Goal: Task Accomplishment & Management: Use online tool/utility

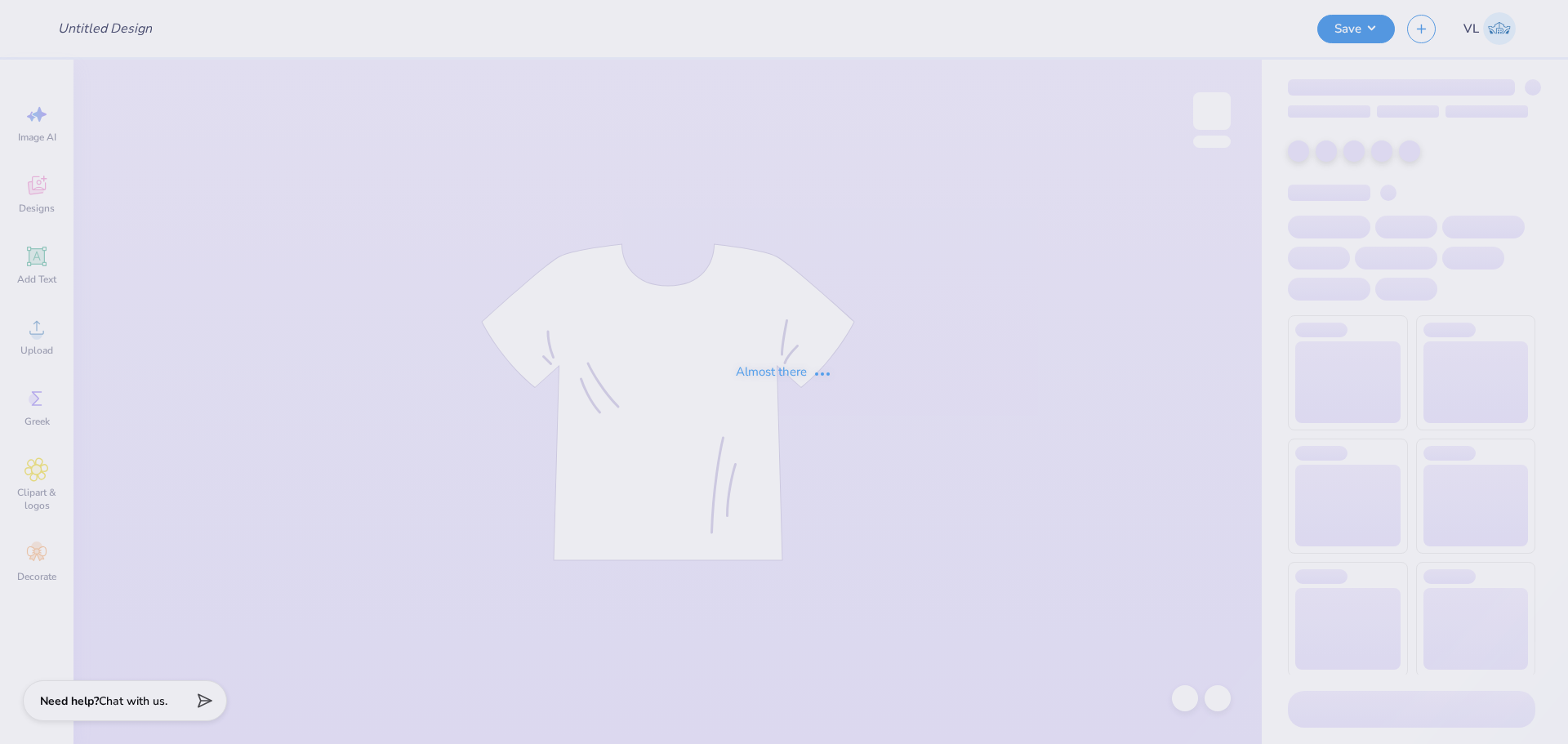
type input "BBQ"
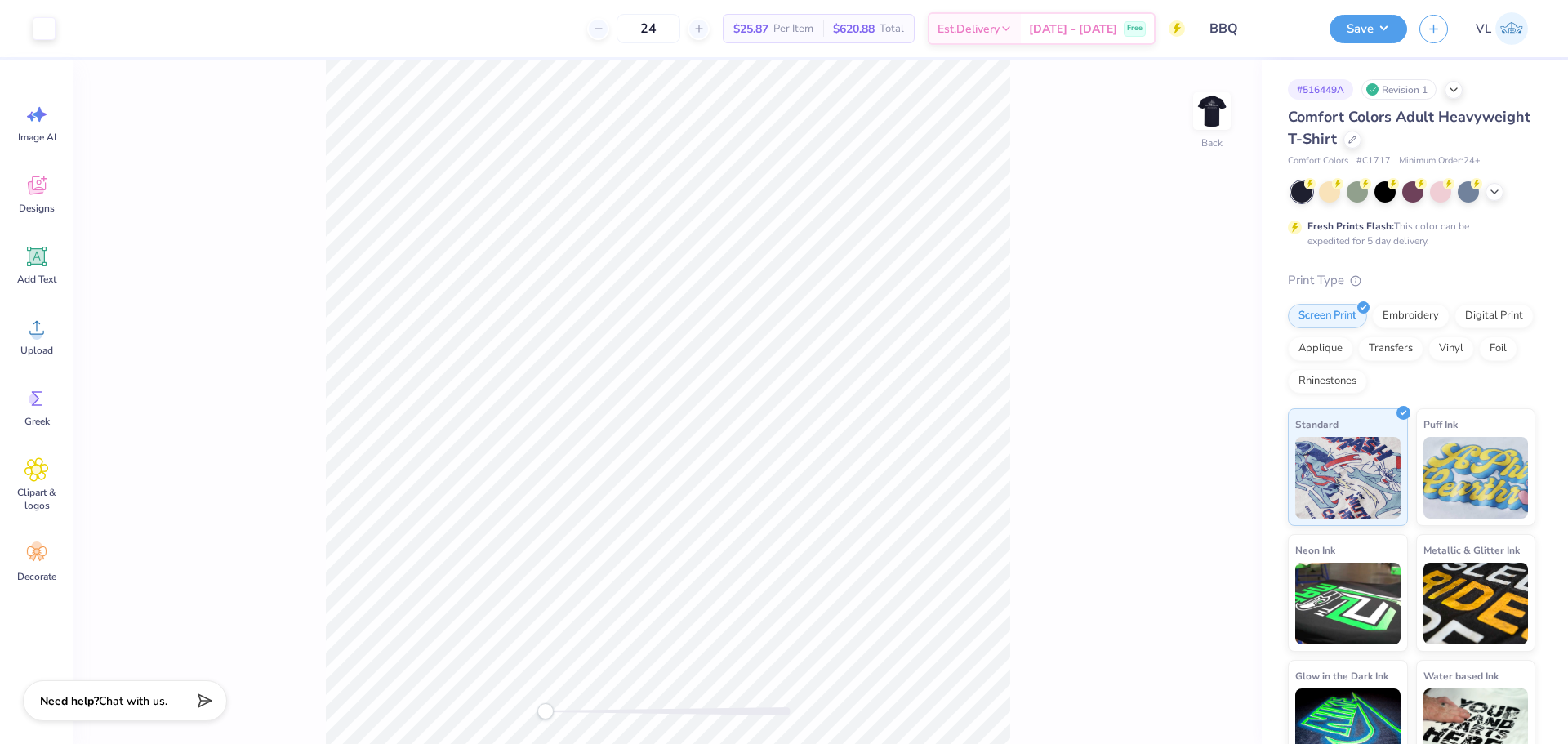
click at [1112, 228] on div "Back" at bounding box center [668, 401] width 1189 height 684
drag, startPoint x: 1211, startPoint y: 118, endPoint x: 1189, endPoint y: 112, distance: 22.8
click at [1211, 117] on img at bounding box center [1211, 110] width 33 height 33
click at [47, 347] on span "Upload" at bounding box center [37, 350] width 33 height 13
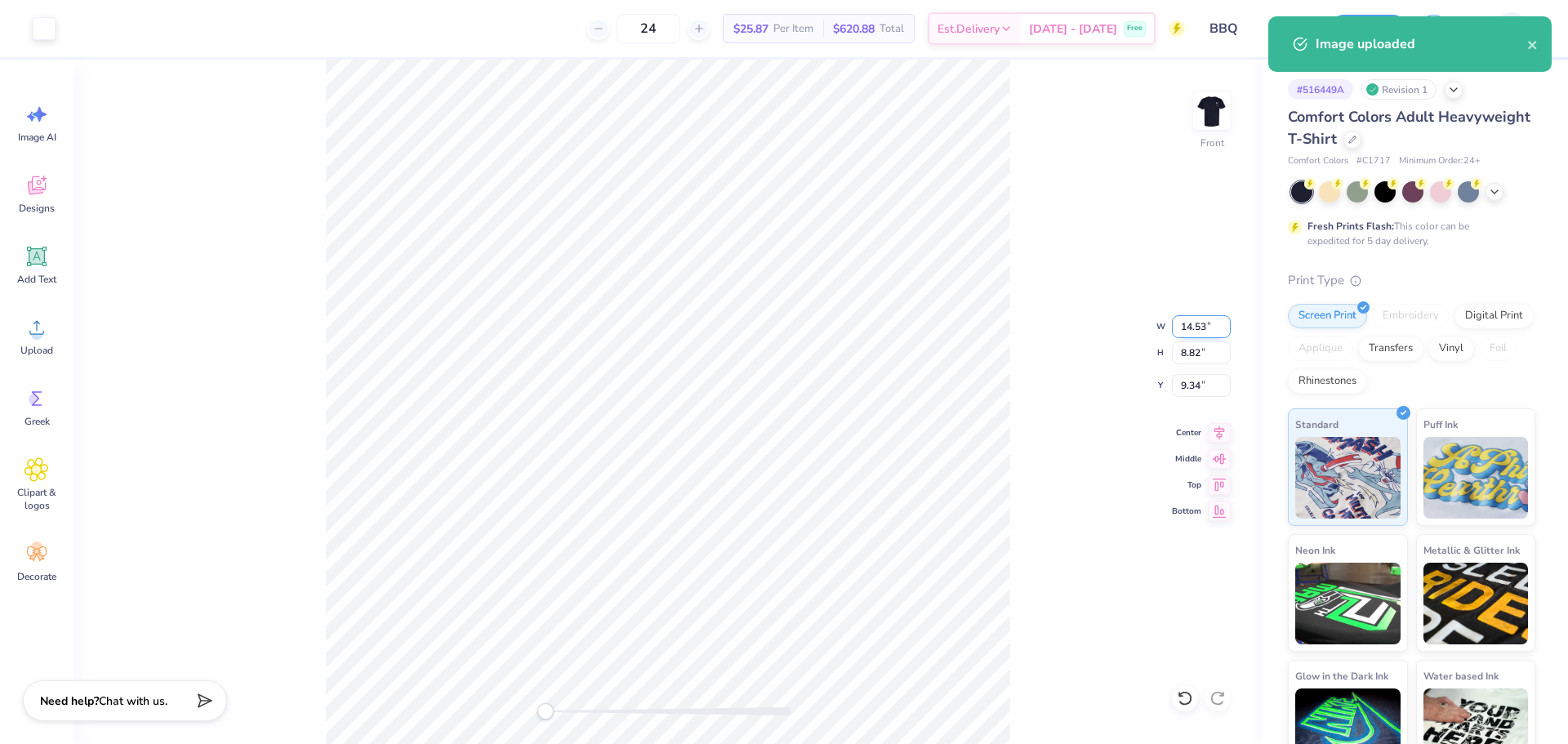
click at [1194, 327] on input "14.53" at bounding box center [1201, 326] width 58 height 23
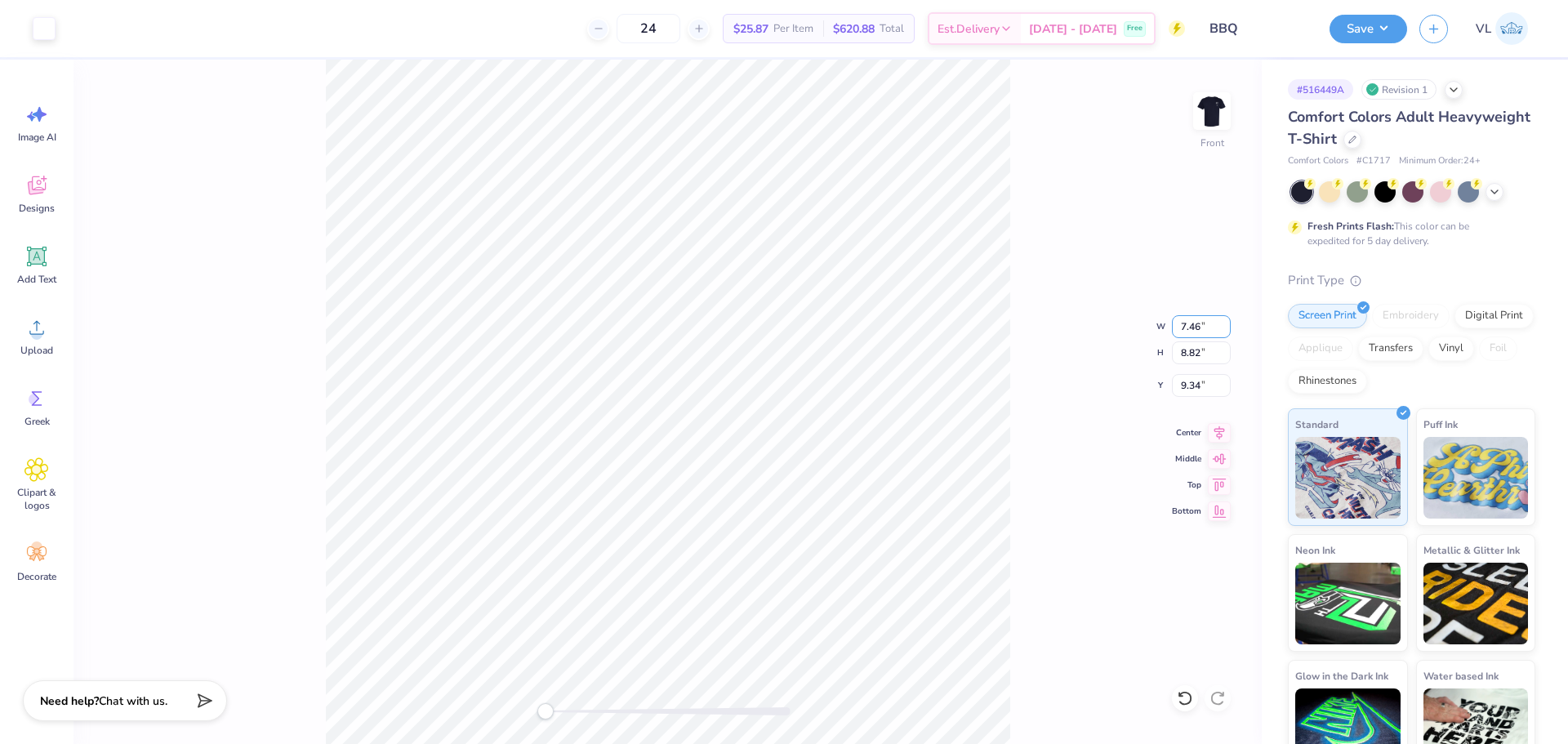
type input "7.46"
type input "4.53"
type input "3"
drag, startPoint x: 1199, startPoint y: 350, endPoint x: 1020, endPoint y: 365, distance: 179.6
click at [1064, 361] on div "Front W 7.46 7.46 " H 4.53 4.53 " Y 3.00 3.00 " Center Middle Top Bottom" at bounding box center [668, 401] width 1189 height 684
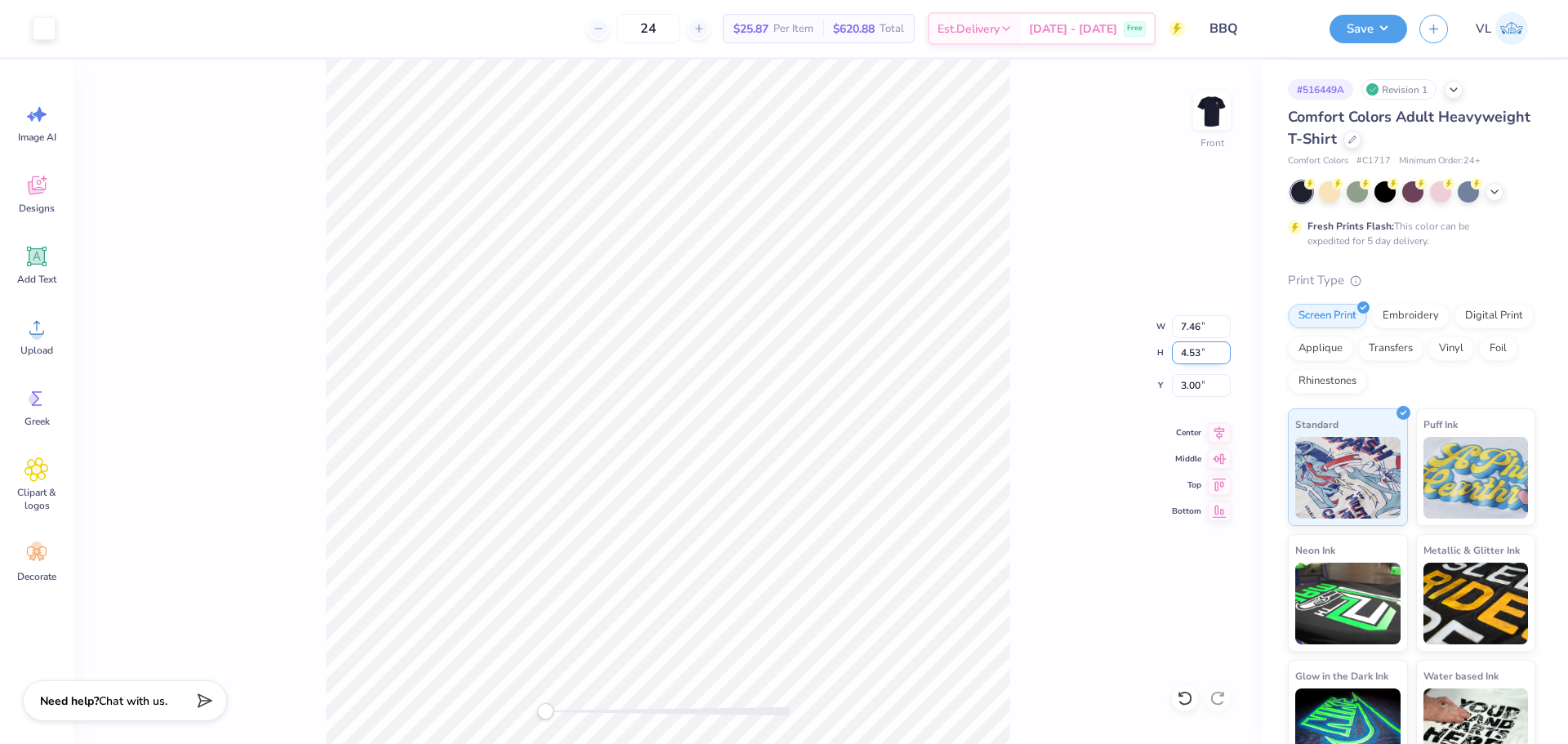
click at [1197, 359] on input "4.53" at bounding box center [1201, 353] width 58 height 23
type input "5.52"
type input "9.09"
click at [1195, 386] on input "2.50" at bounding box center [1201, 385] width 58 height 23
type input "3"
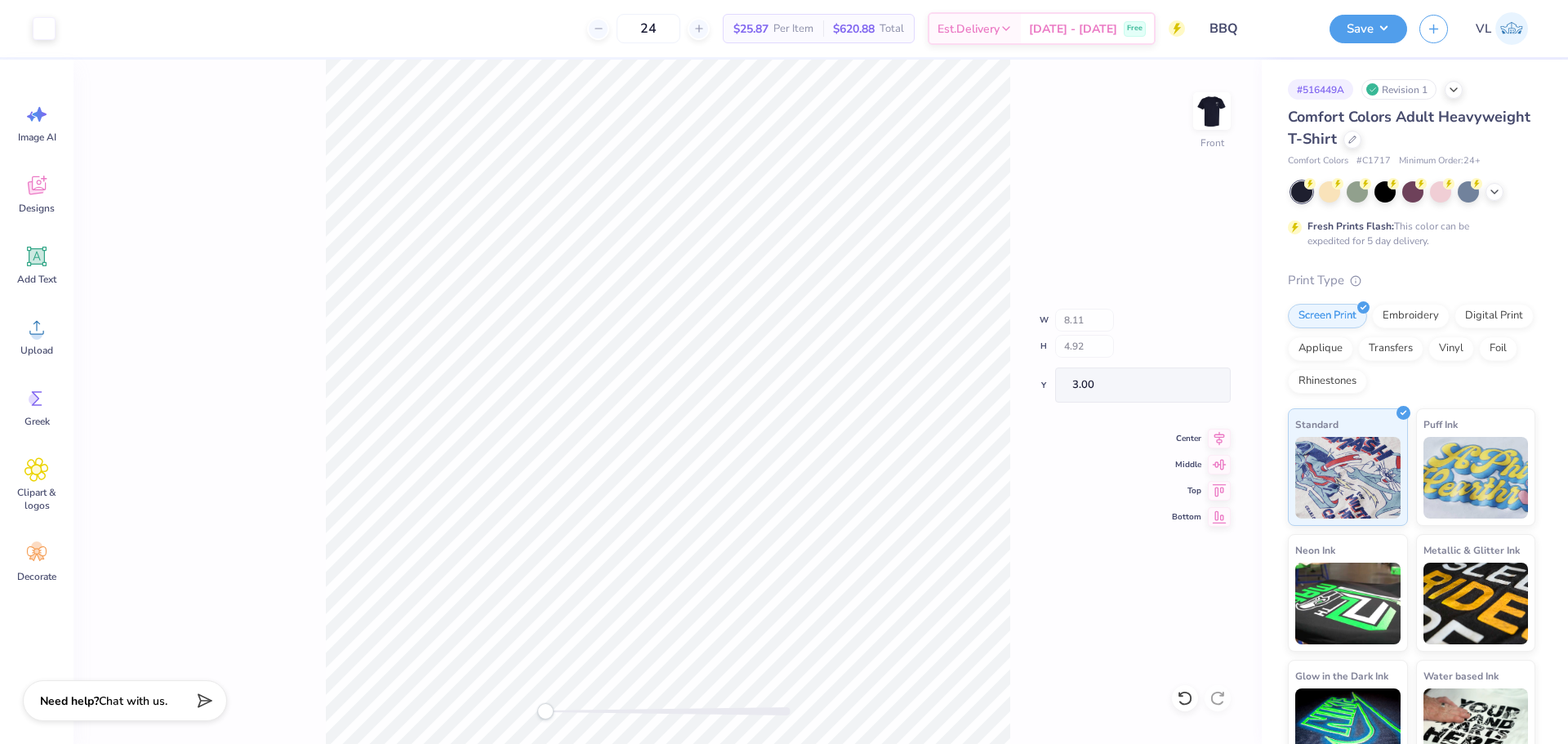
type input "8.11"
type input "4.92"
click at [1213, 432] on icon at bounding box center [1219, 430] width 23 height 20
click at [1222, 428] on icon at bounding box center [1219, 430] width 23 height 20
click at [374, 32] on div "Art colors 24 $25.87 Per Item $620.88 Total Est. Delivery [DATE] - [DATE] Free …" at bounding box center [784, 372] width 1568 height 744
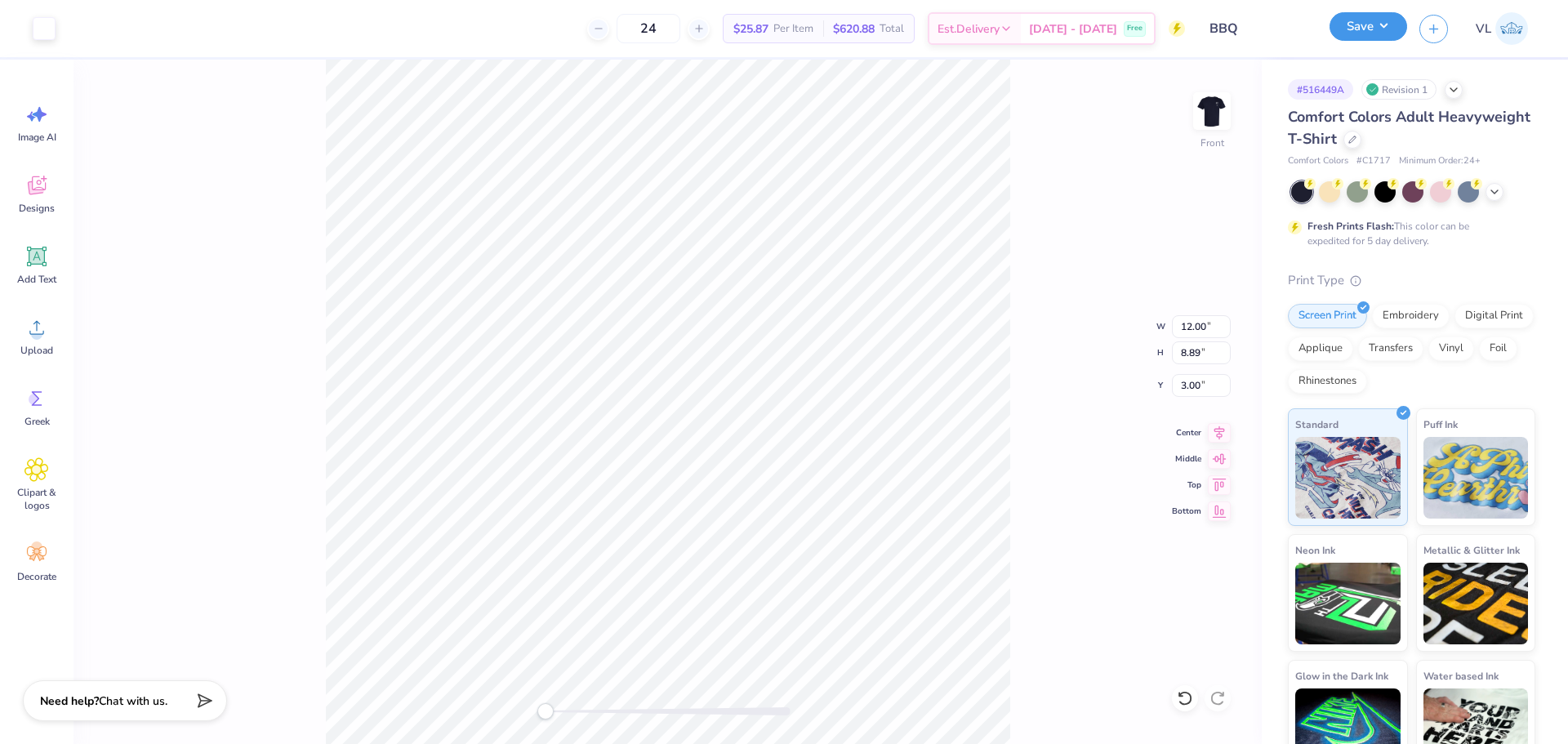
click at [1330, 25] on button "Save" at bounding box center [1368, 26] width 77 height 28
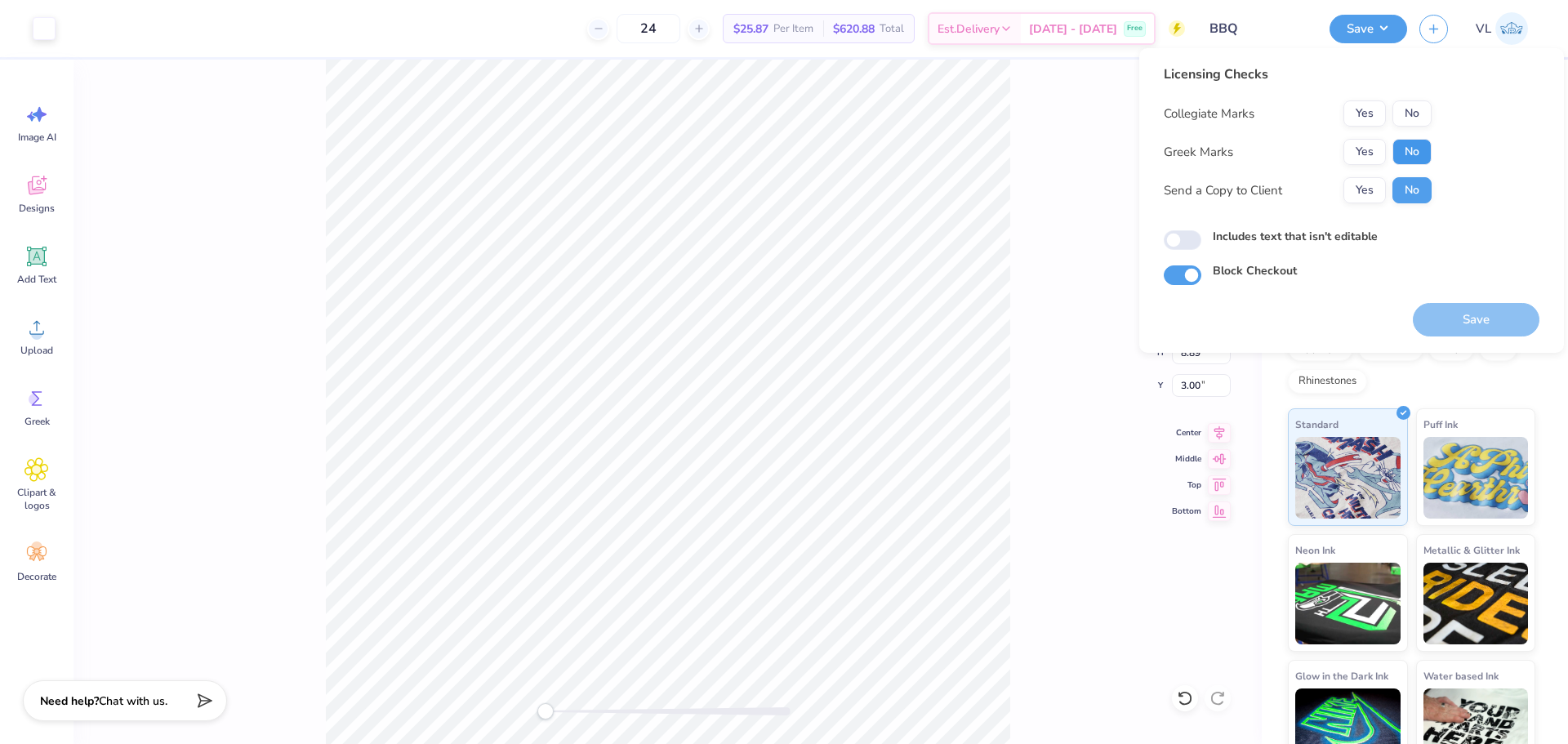
click at [1412, 153] on button "No" at bounding box center [1412, 152] width 40 height 26
click at [1416, 108] on button "No" at bounding box center [1412, 113] width 40 height 26
click at [1481, 311] on button "Save" at bounding box center [1476, 319] width 126 height 33
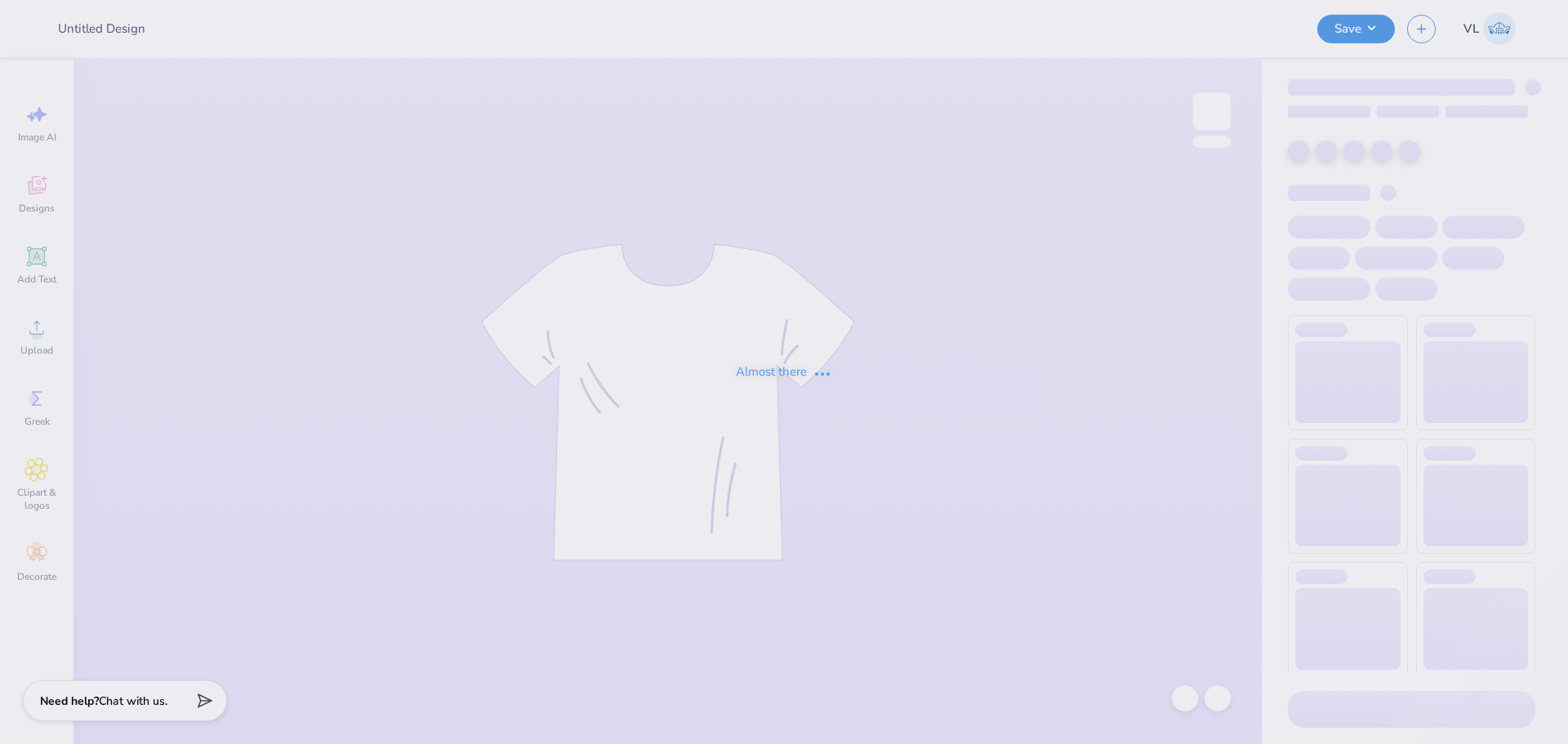
type input "Pi Phi Arrowfest Tank"
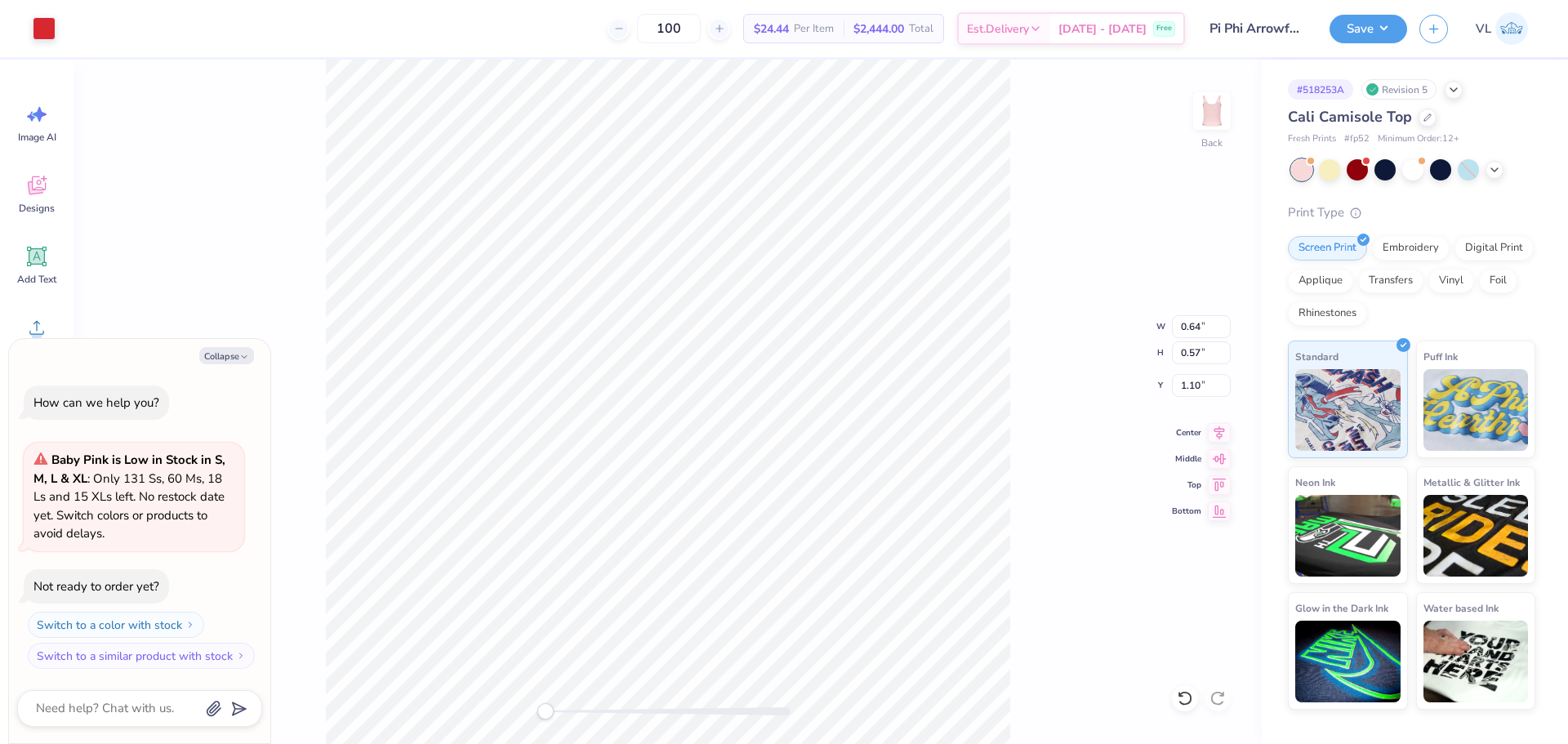
type textarea "x"
type input "0.44"
type input "0.58"
type input "4.75"
click at [237, 358] on button "Collapse" at bounding box center [226, 355] width 55 height 17
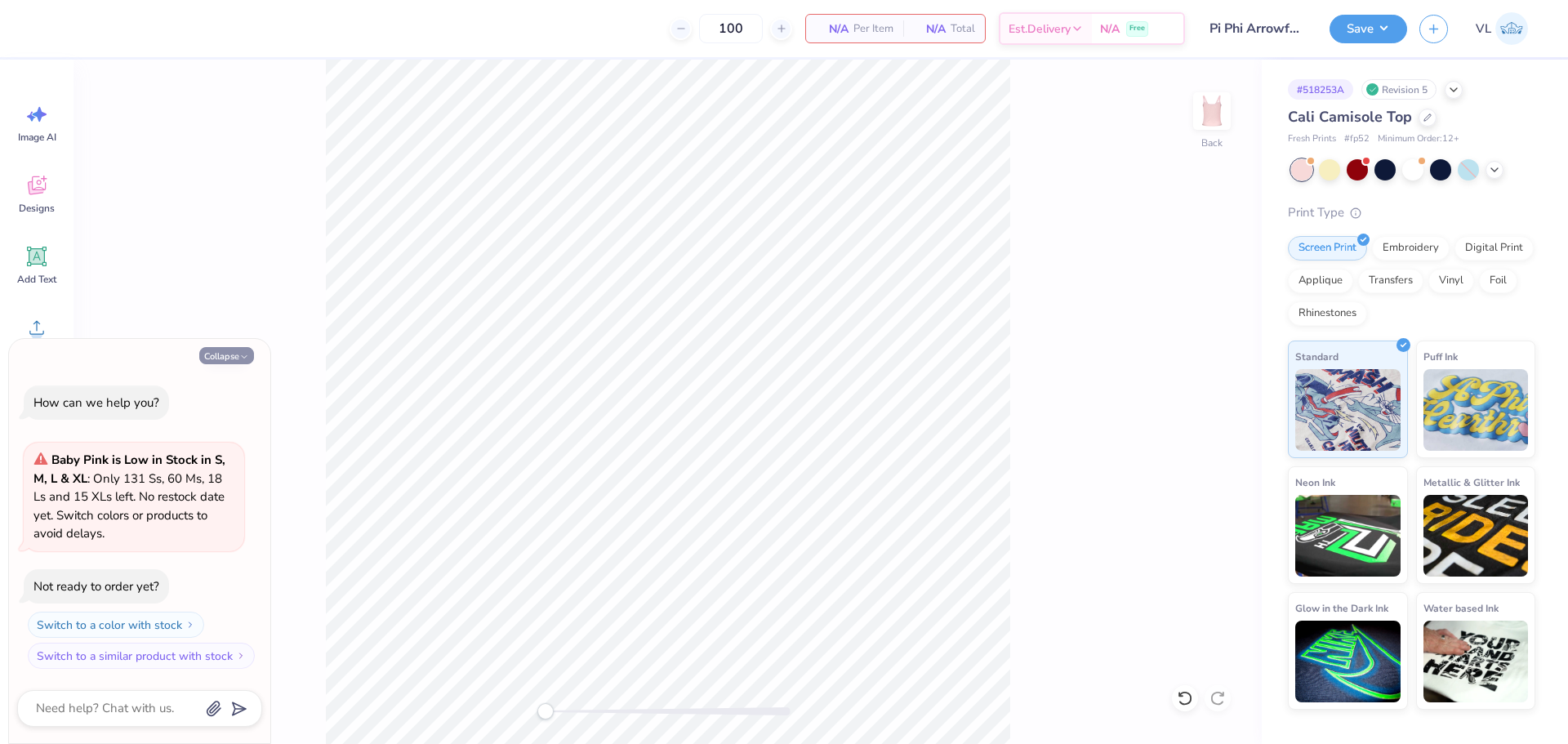
type textarea "x"
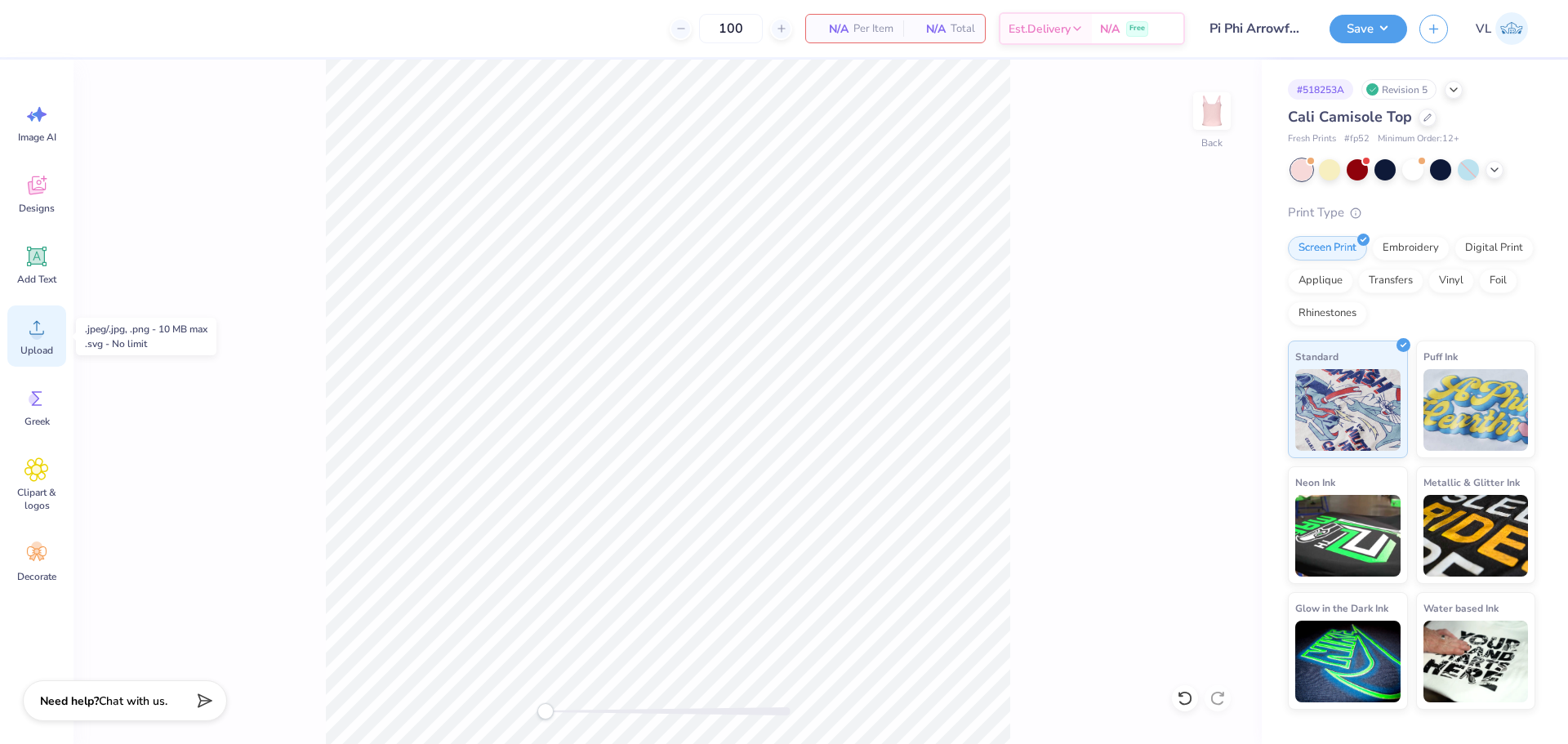
click at [41, 331] on circle at bounding box center [37, 334] width 11 height 11
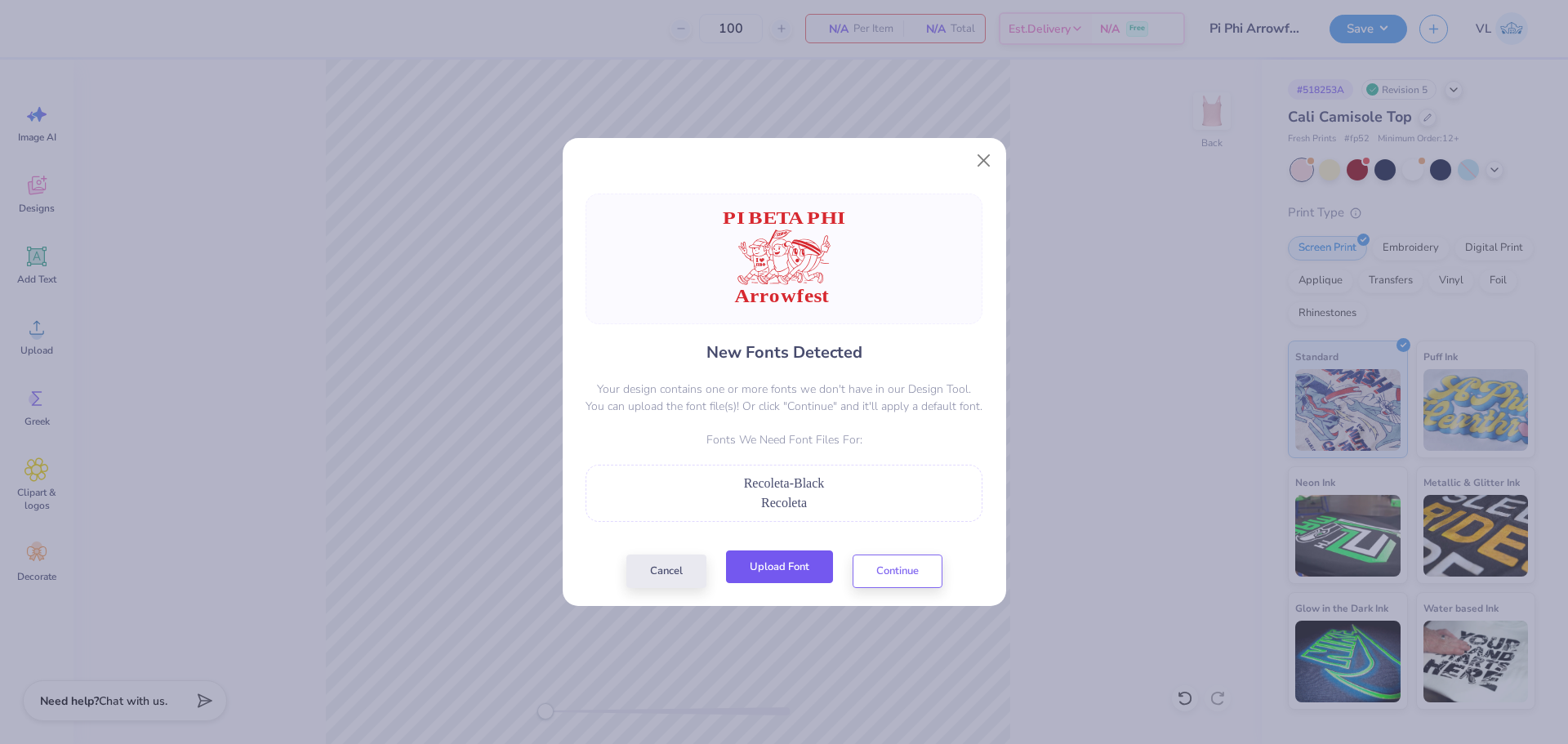
click at [811, 571] on button "Upload Font" at bounding box center [779, 566] width 107 height 33
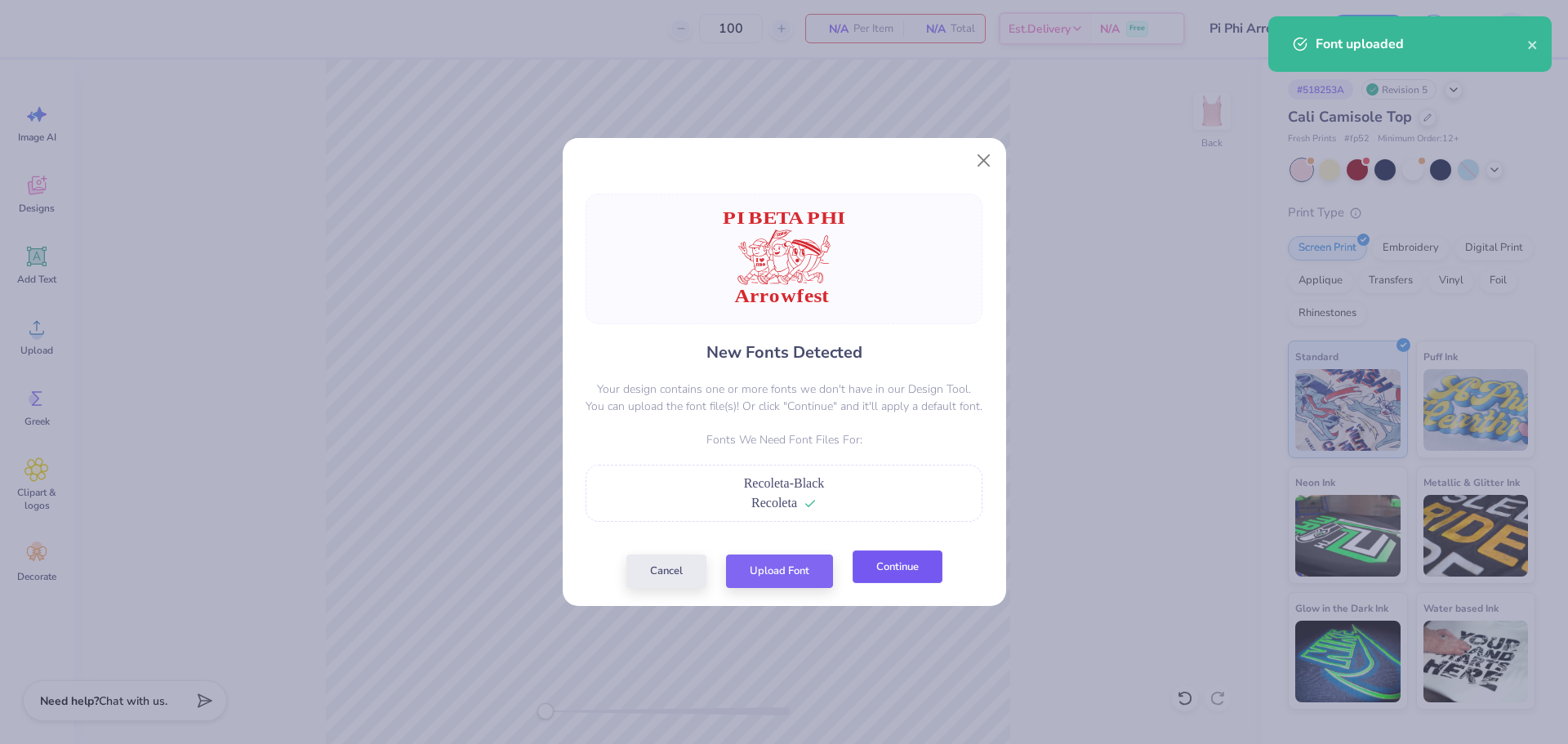
click at [902, 580] on button "Continue" at bounding box center [897, 566] width 90 height 33
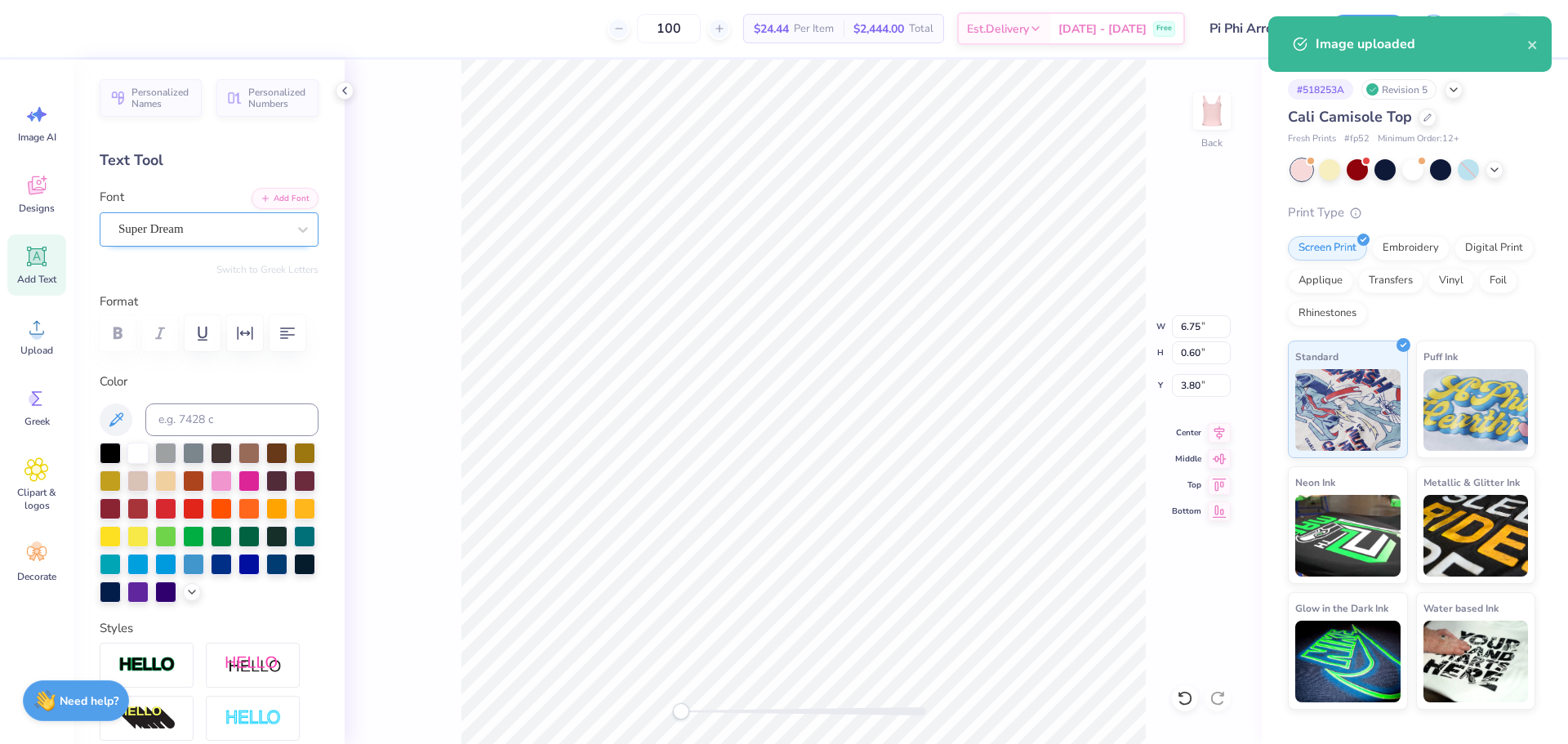
click at [237, 230] on div "Super Dream" at bounding box center [203, 228] width 172 height 25
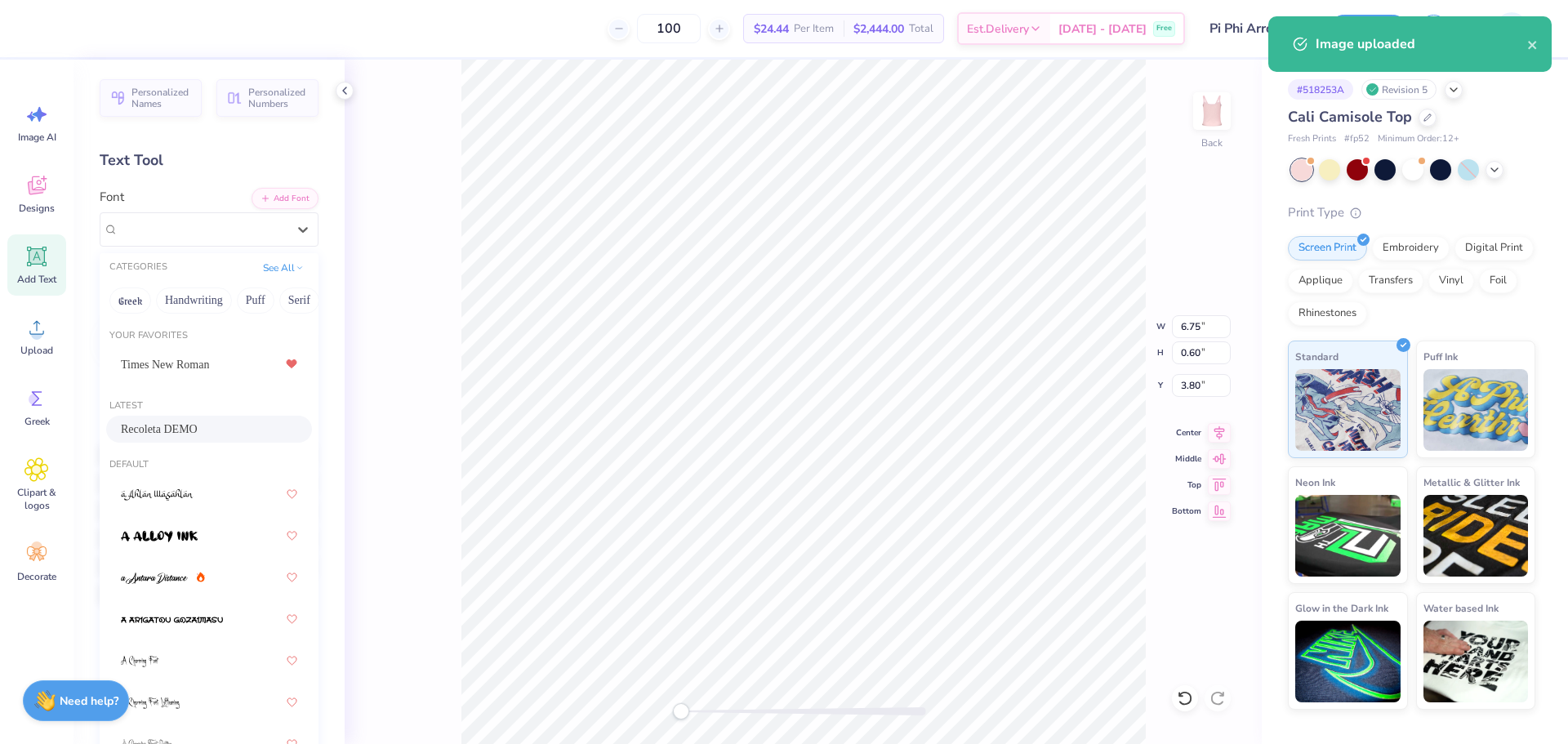
click at [194, 418] on div "Recoleta DEMO" at bounding box center [209, 429] width 206 height 27
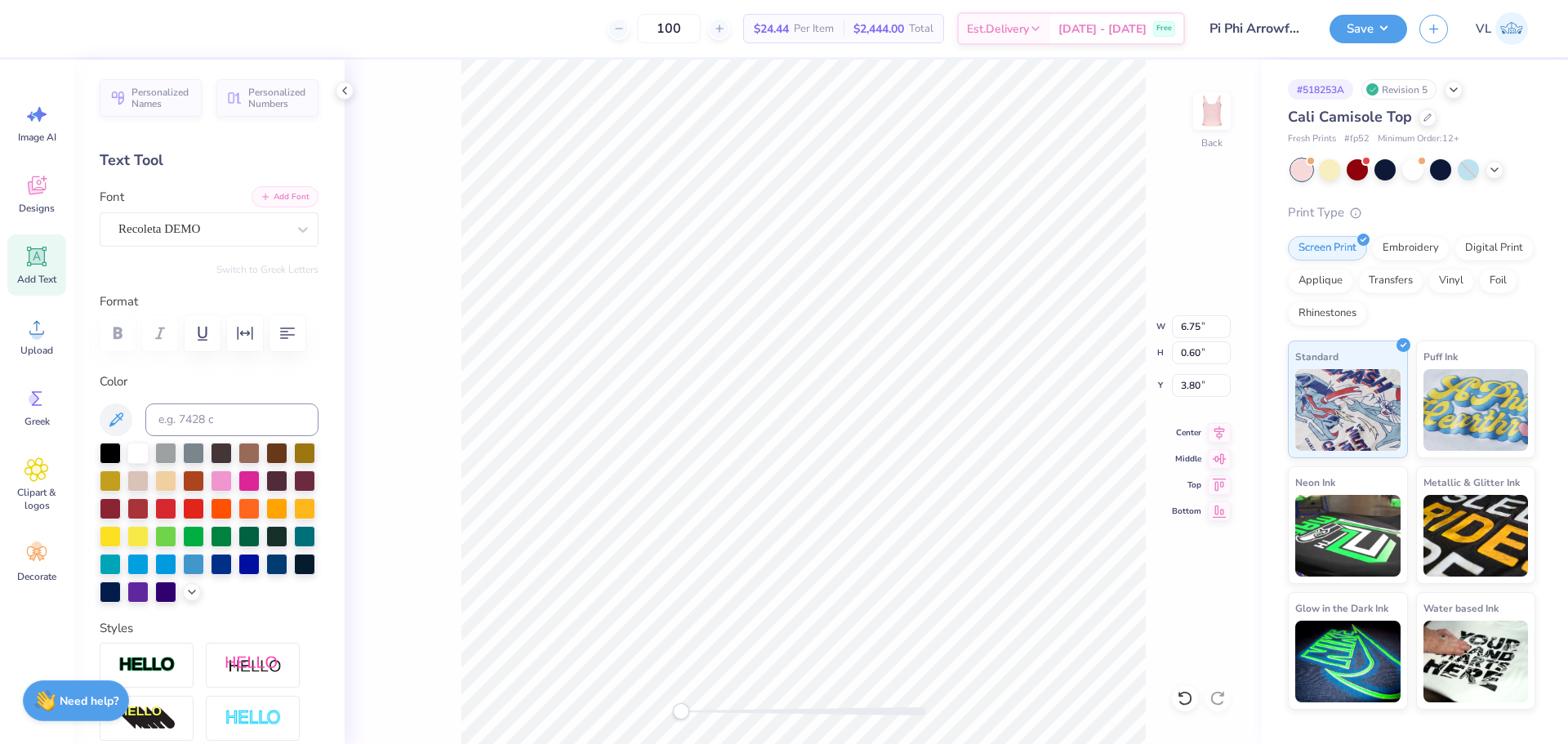
click at [270, 204] on button "Add Font" at bounding box center [285, 196] width 67 height 22
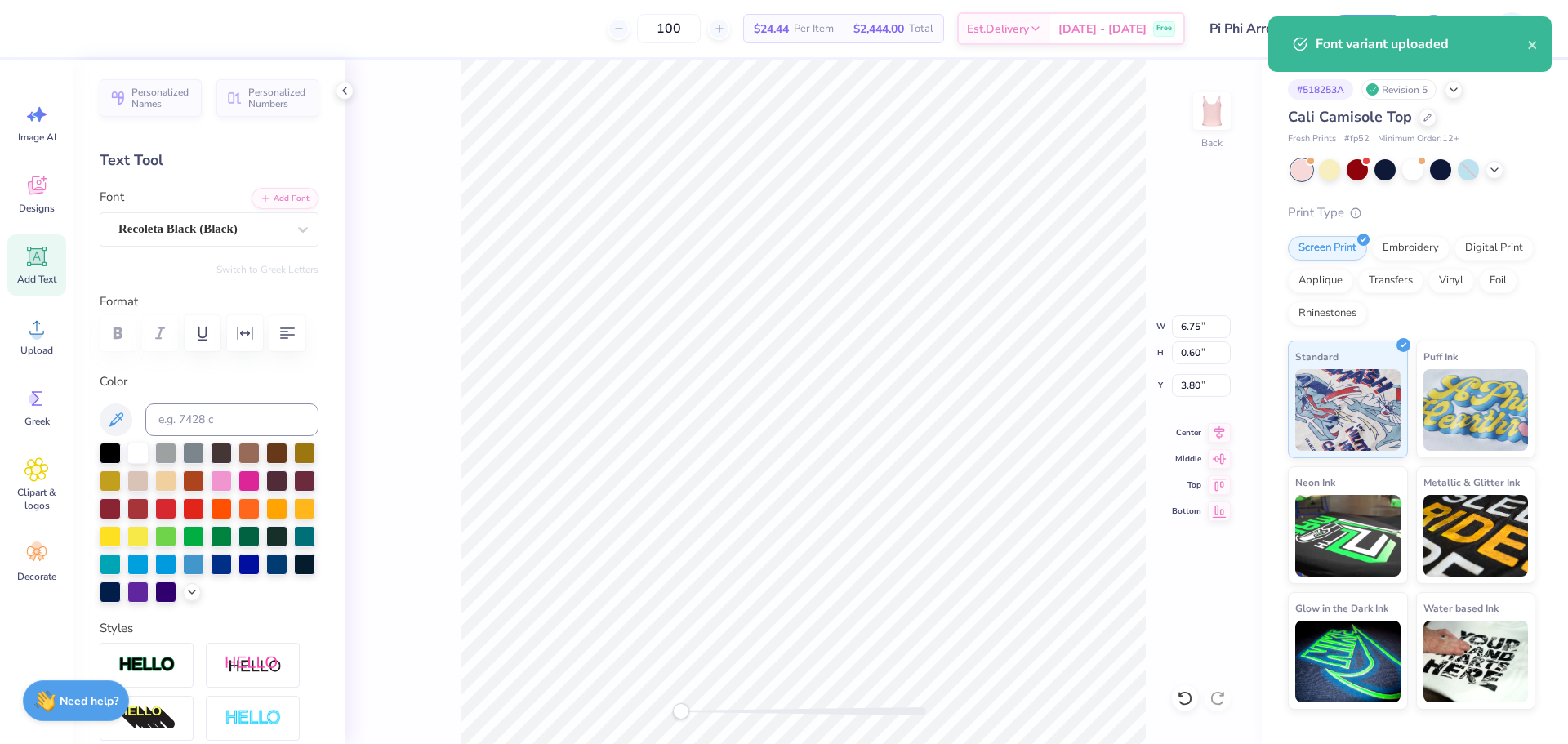
type input "6.29"
type input "0.70"
type input "8.54"
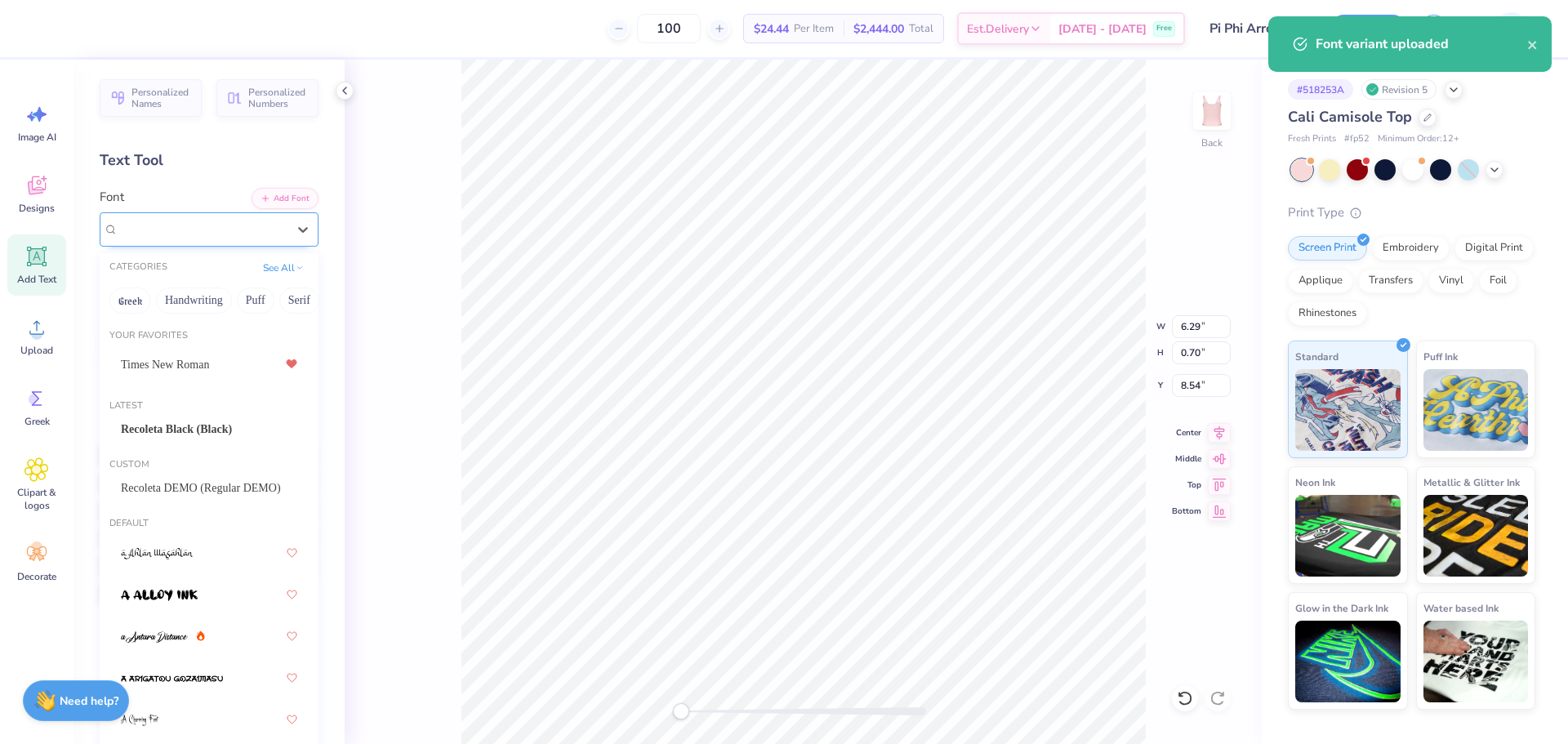
click at [246, 223] on div "Super Dream" at bounding box center [203, 228] width 172 height 25
click at [173, 431] on span "Recoleta Black (Black)" at bounding box center [176, 429] width 111 height 17
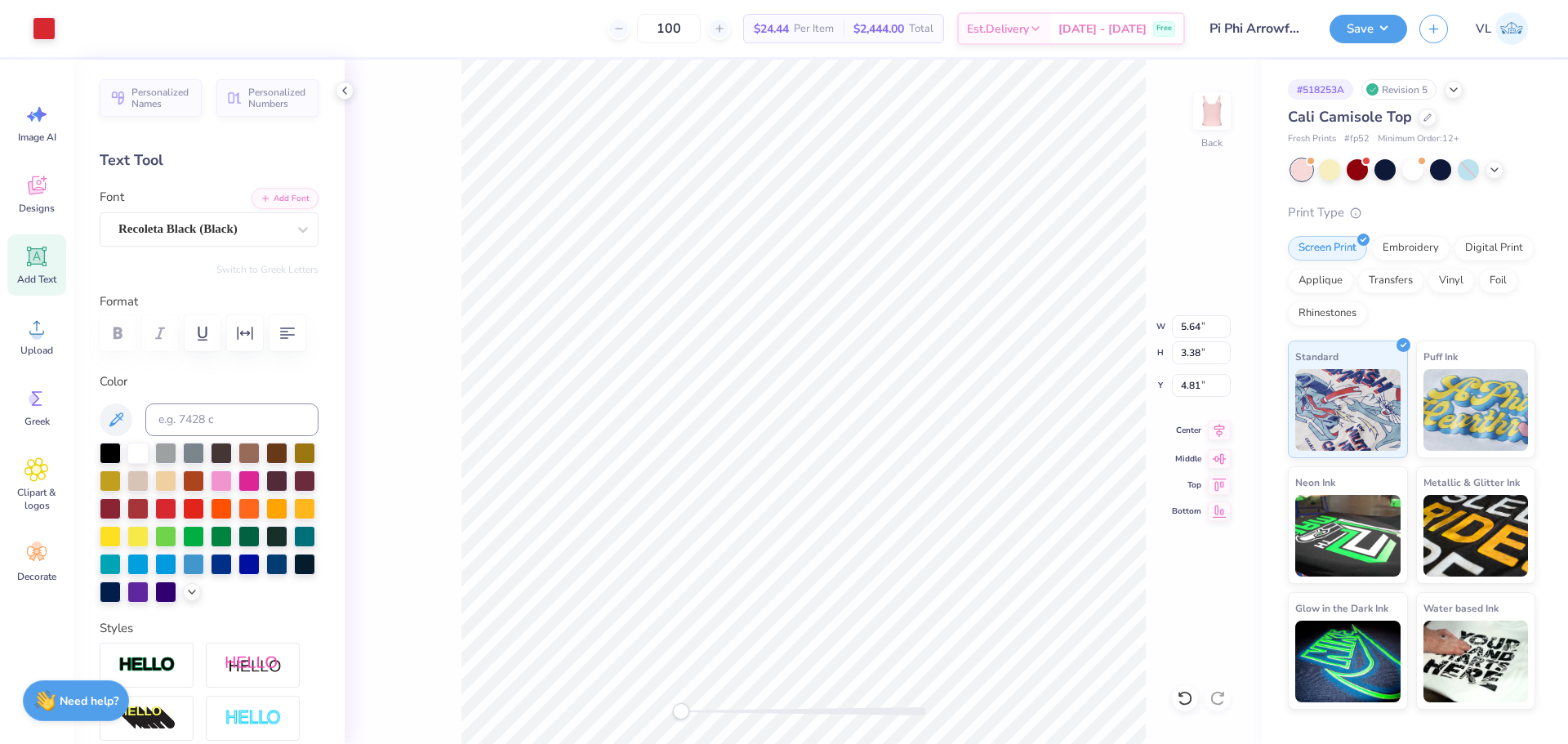
click at [1224, 428] on icon at bounding box center [1219, 429] width 10 height 14
type input "6.99"
type input "0.70"
type input "3.78"
click at [1215, 436] on icon at bounding box center [1219, 430] width 23 height 20
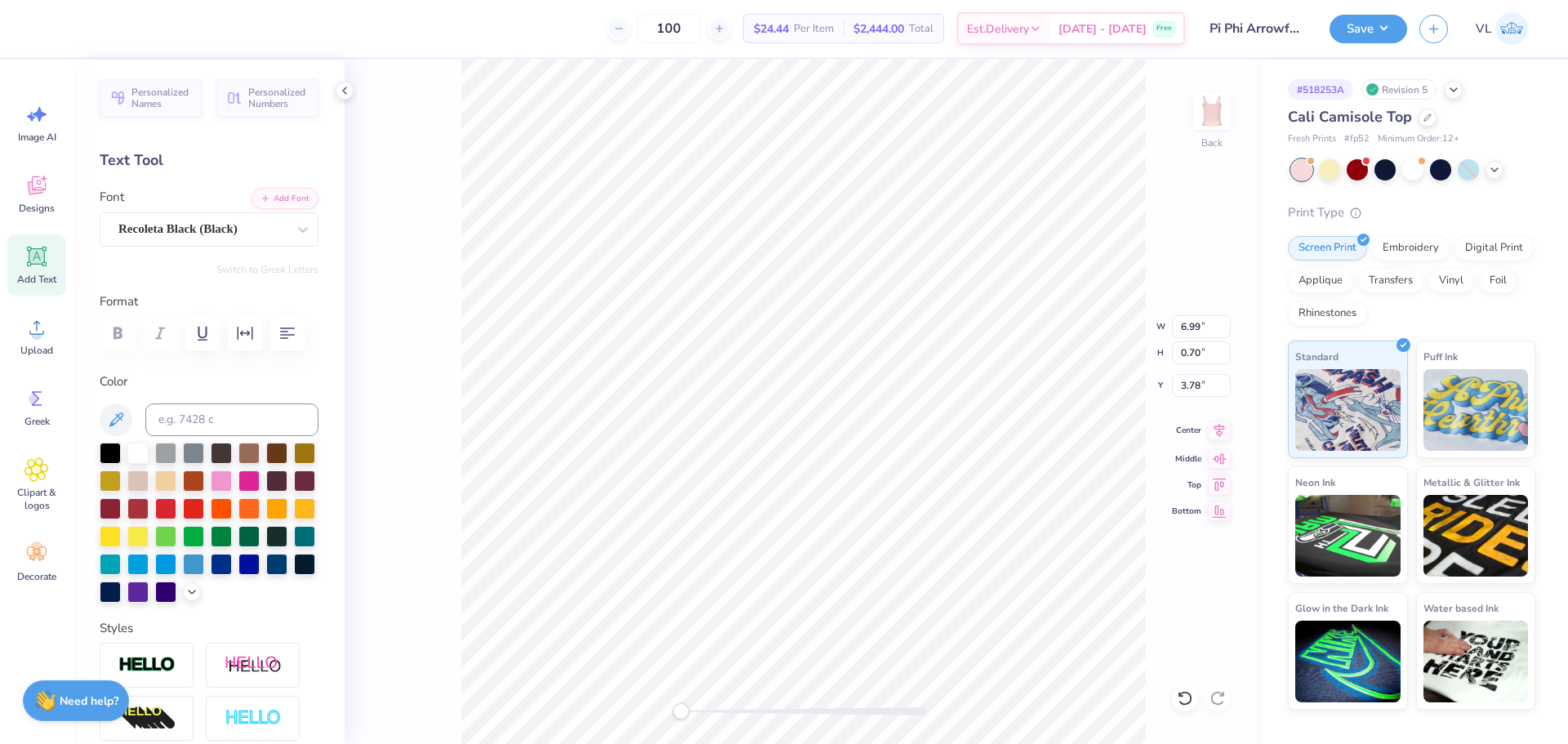
click at [1221, 437] on icon at bounding box center [1219, 430] width 23 height 20
type input "6.02"
type input "0.82"
type input "8.55"
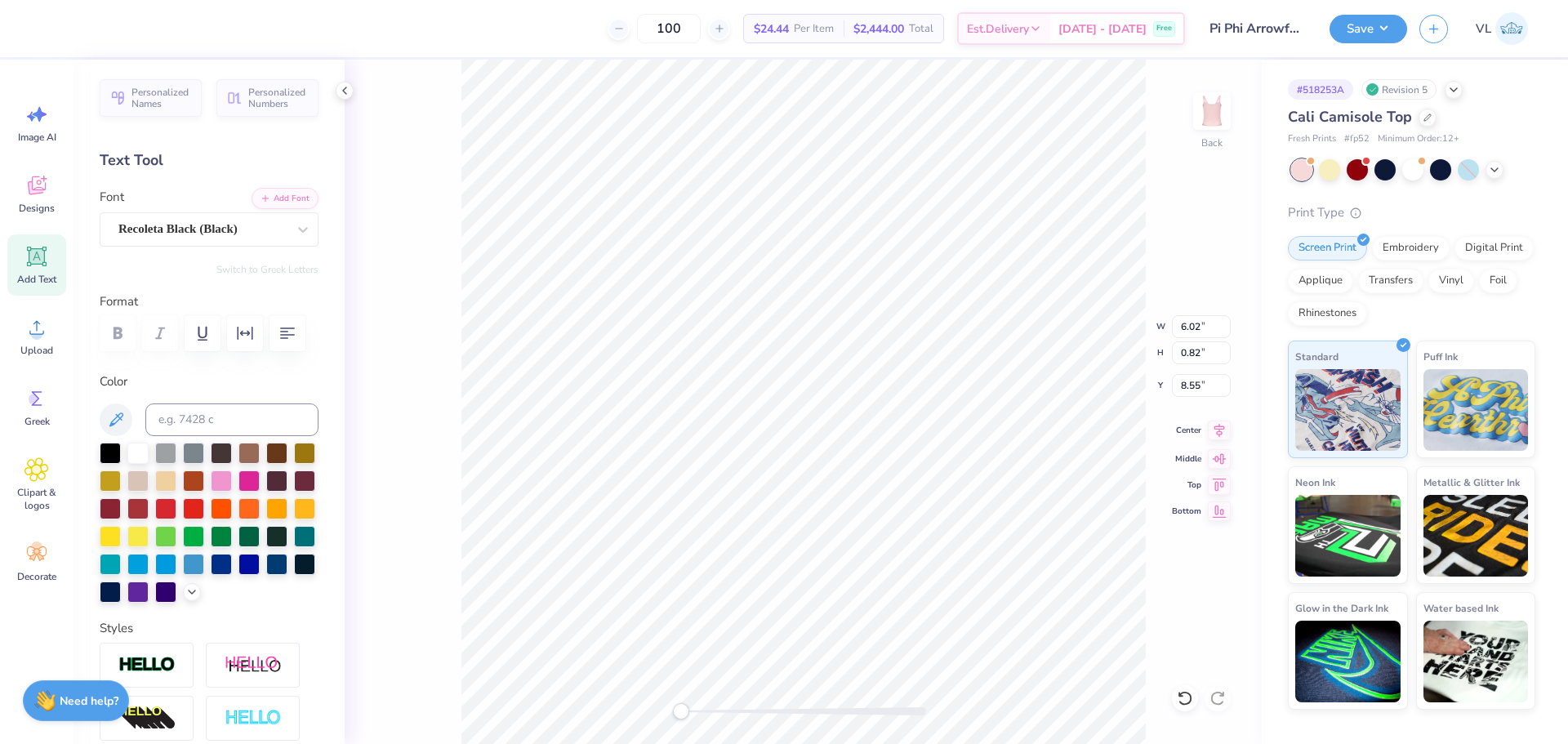
click at [1218, 430] on icon at bounding box center [1219, 430] width 23 height 20
click at [1218, 429] on icon at bounding box center [1219, 430] width 23 height 20
click at [791, 569] on li "Group" at bounding box center [792, 565] width 128 height 32
click at [1191, 316] on input "6.99" at bounding box center [1201, 326] width 58 height 23
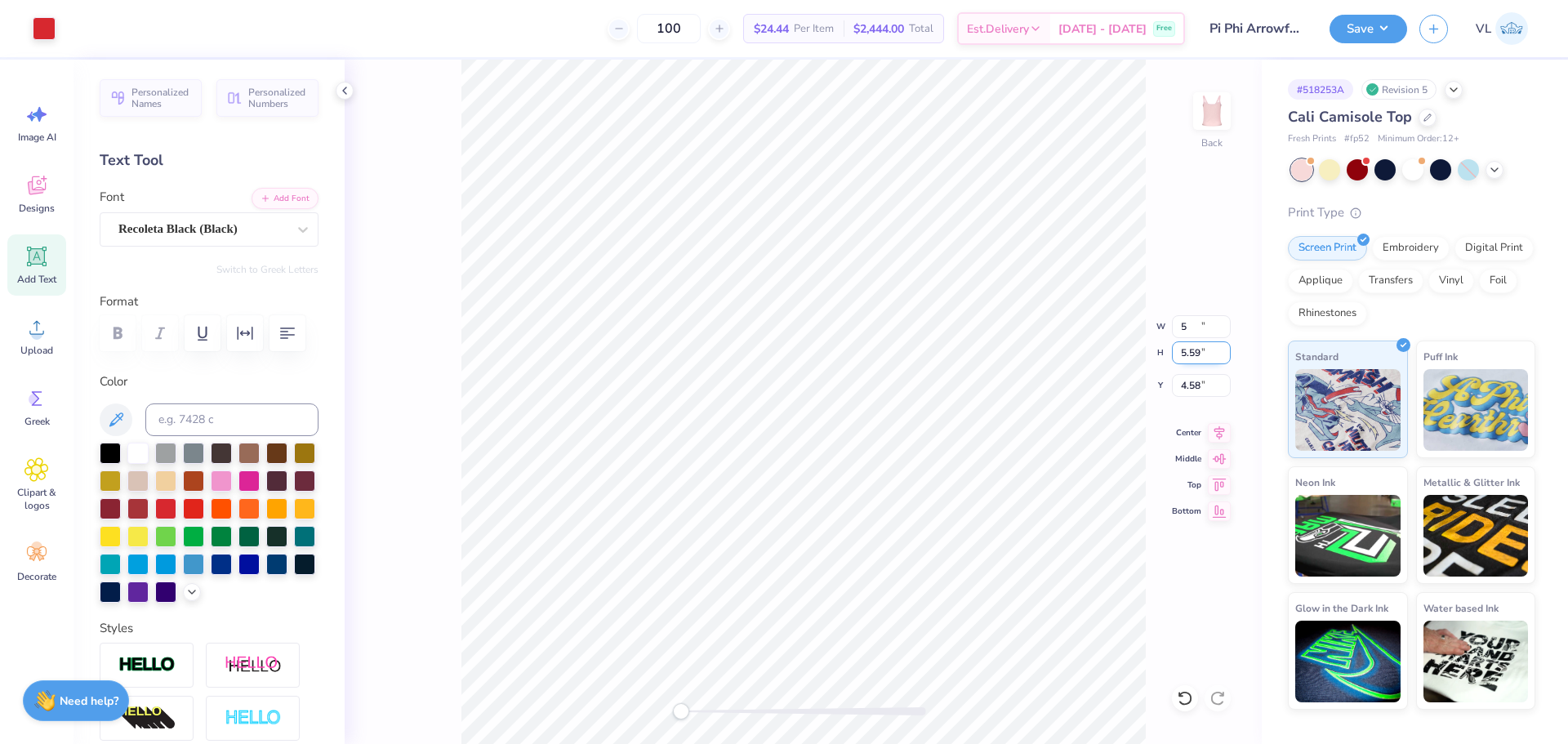
type input "5.00"
type input "4.00"
type input "4.58"
click at [1194, 381] on input "4.58" at bounding box center [1201, 385] width 58 height 23
click at [1142, 317] on div "Back W 5.00 5.00 " H 4.00 4.00 " Y 4.58 4.58 " Center Middle Top Bottom" at bounding box center [803, 401] width 917 height 684
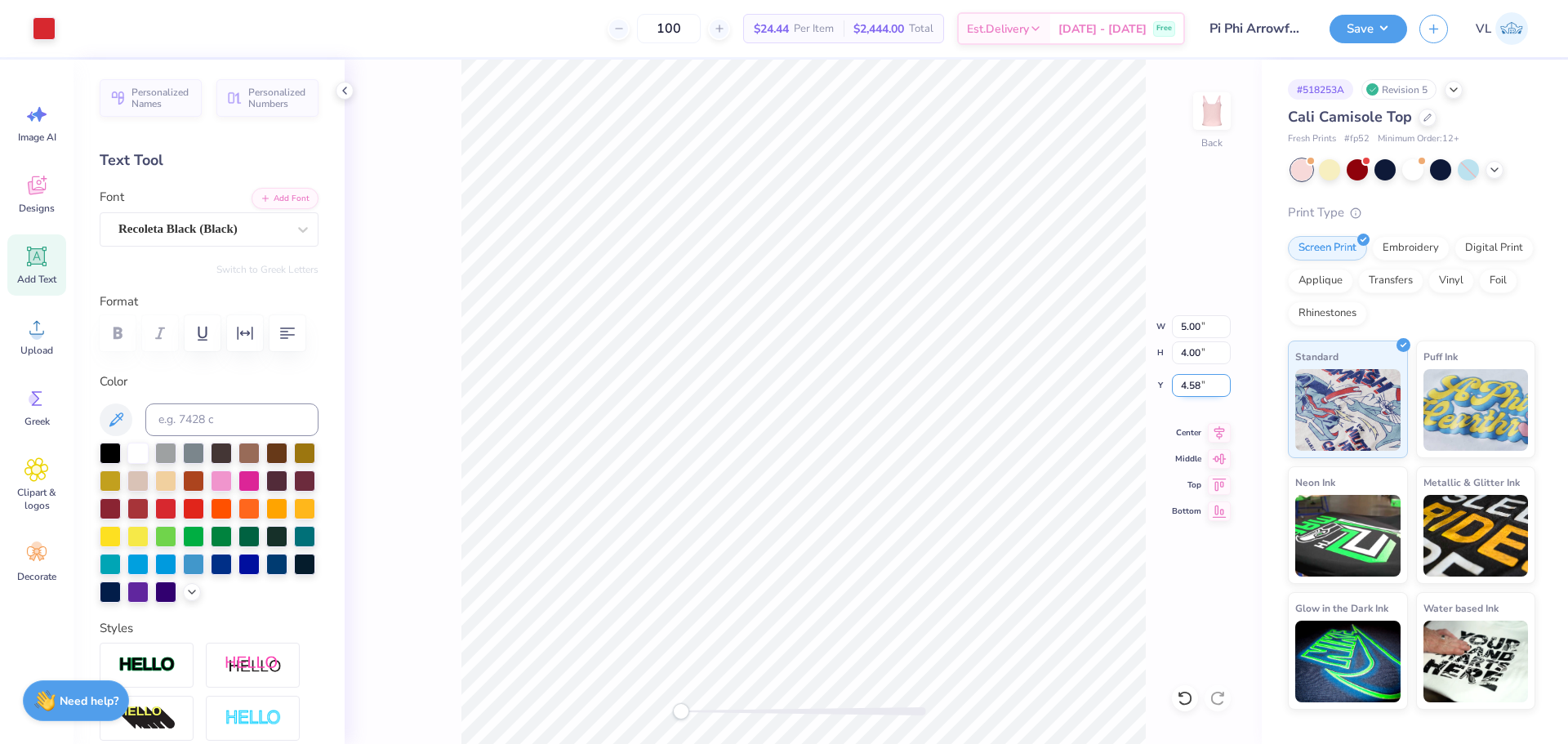
click at [1195, 392] on input "4.58" at bounding box center [1201, 385] width 58 height 23
type input "2"
click at [1069, 392] on div "Back W 5.00 5.00 " H 4.00 4.00 " Y 2 2 " Center Middle Top Bottom" at bounding box center [803, 401] width 917 height 684
drag, startPoint x: 1194, startPoint y: 388, endPoint x: 454, endPoint y: 170, distance: 771.4
click at [427, 156] on div "Back" at bounding box center [803, 401] width 917 height 684
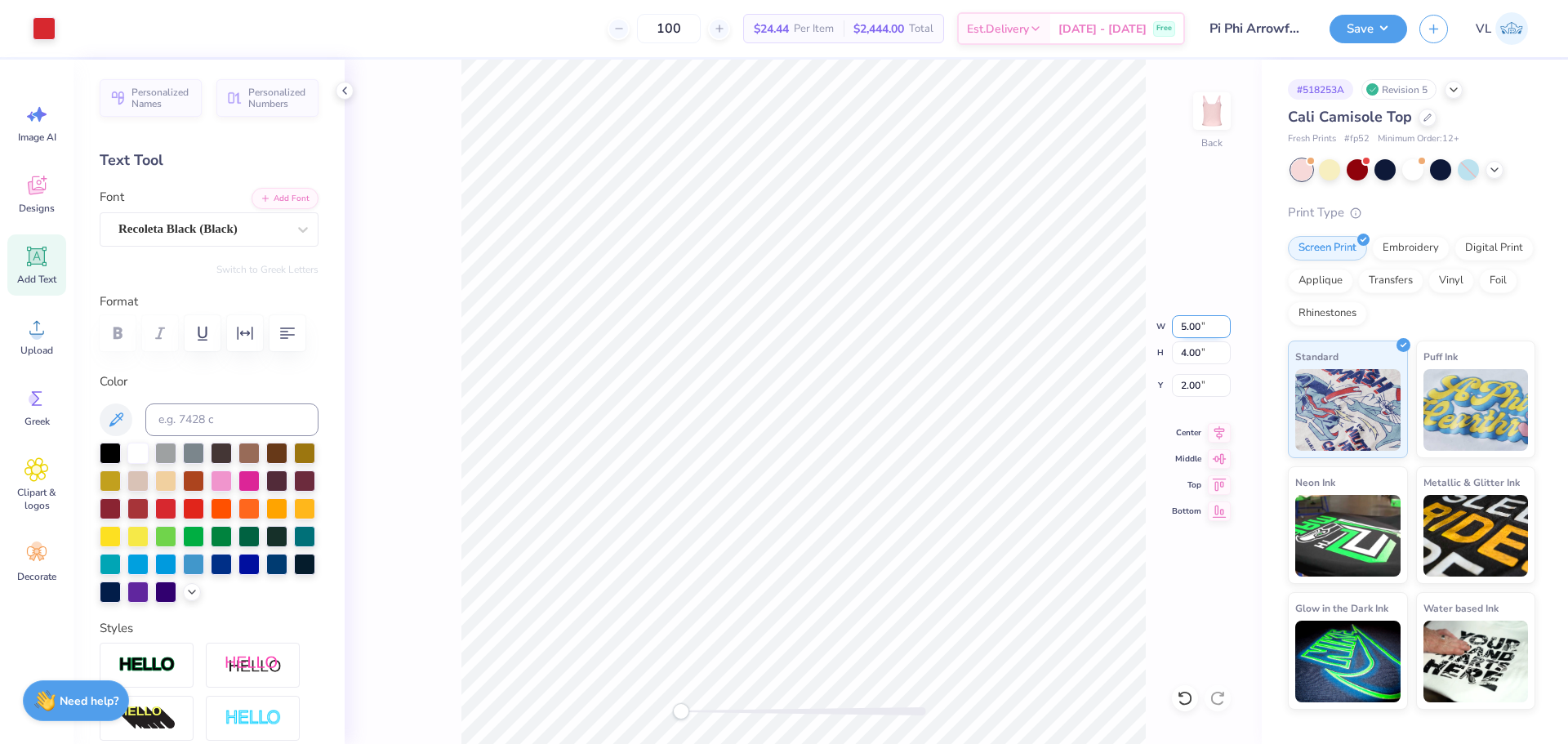
click at [1198, 325] on input "5.00" at bounding box center [1201, 326] width 58 height 23
type input "6.00"
type input "4.80"
click at [1201, 380] on input "1.60" at bounding box center [1201, 385] width 58 height 23
type input "1"
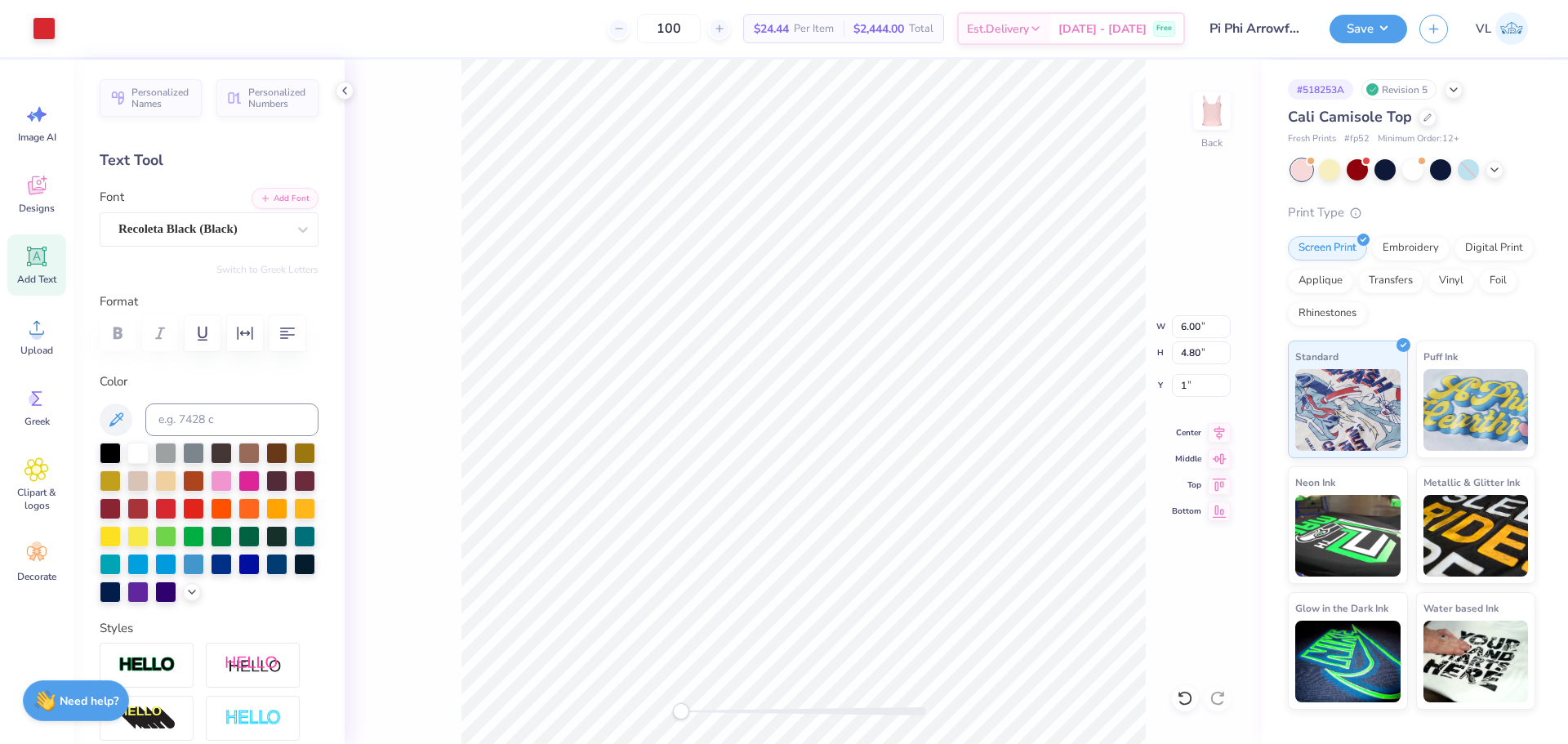
click at [1210, 398] on div "Back W 6.00 6.00 " H 4.80 4.80 " Y 1 1 " Center Middle Top Bottom" at bounding box center [803, 401] width 917 height 684
click at [1208, 392] on div "Back W 6.00 H 4.80 Y 1 Center Middle Top Bottom" at bounding box center [803, 401] width 917 height 684
click at [1208, 380] on input "1.00" at bounding box center [1201, 385] width 58 height 23
type input "1.5"
click at [1374, 30] on button "Save" at bounding box center [1368, 26] width 77 height 28
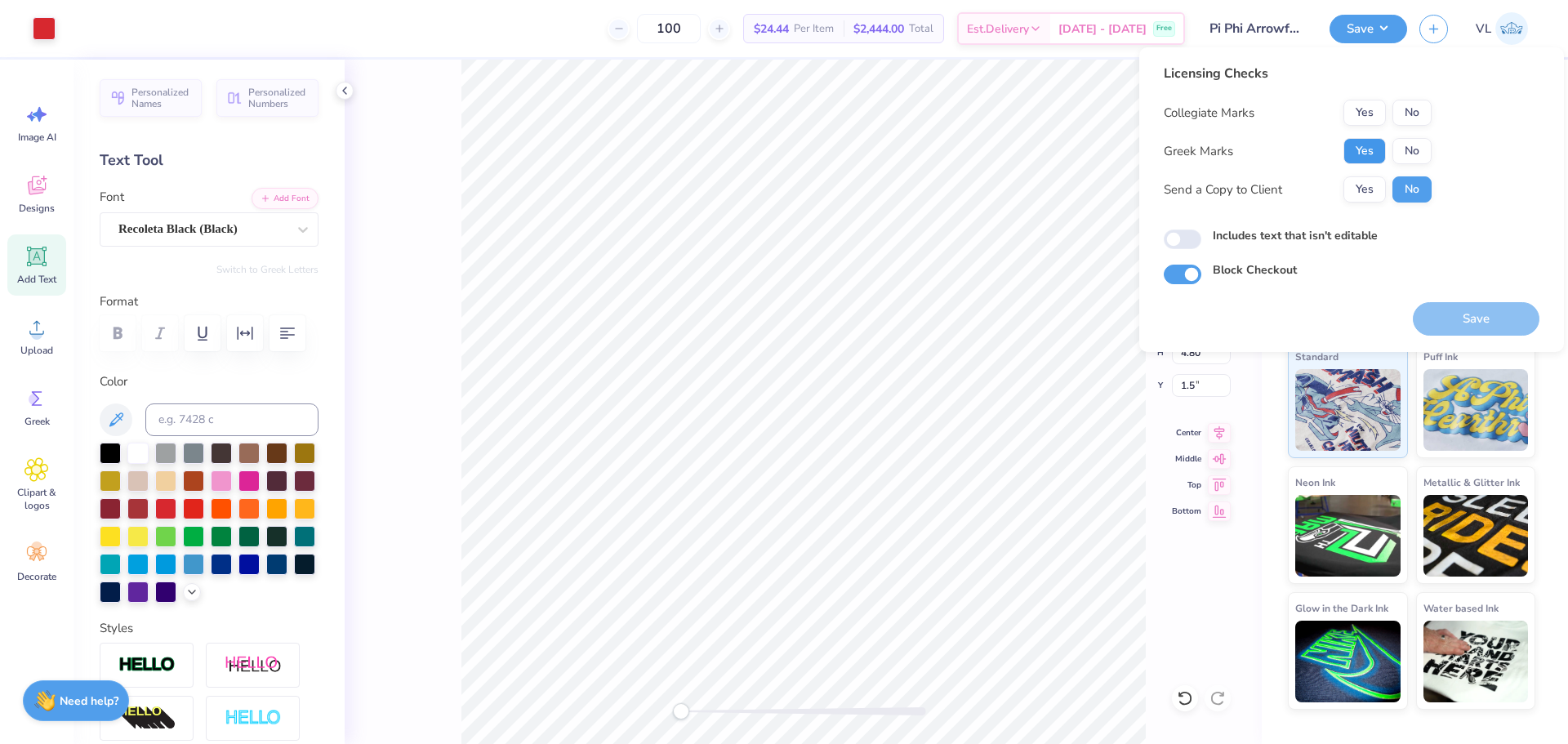
click at [1374, 159] on button "Yes" at bounding box center [1364, 151] width 42 height 26
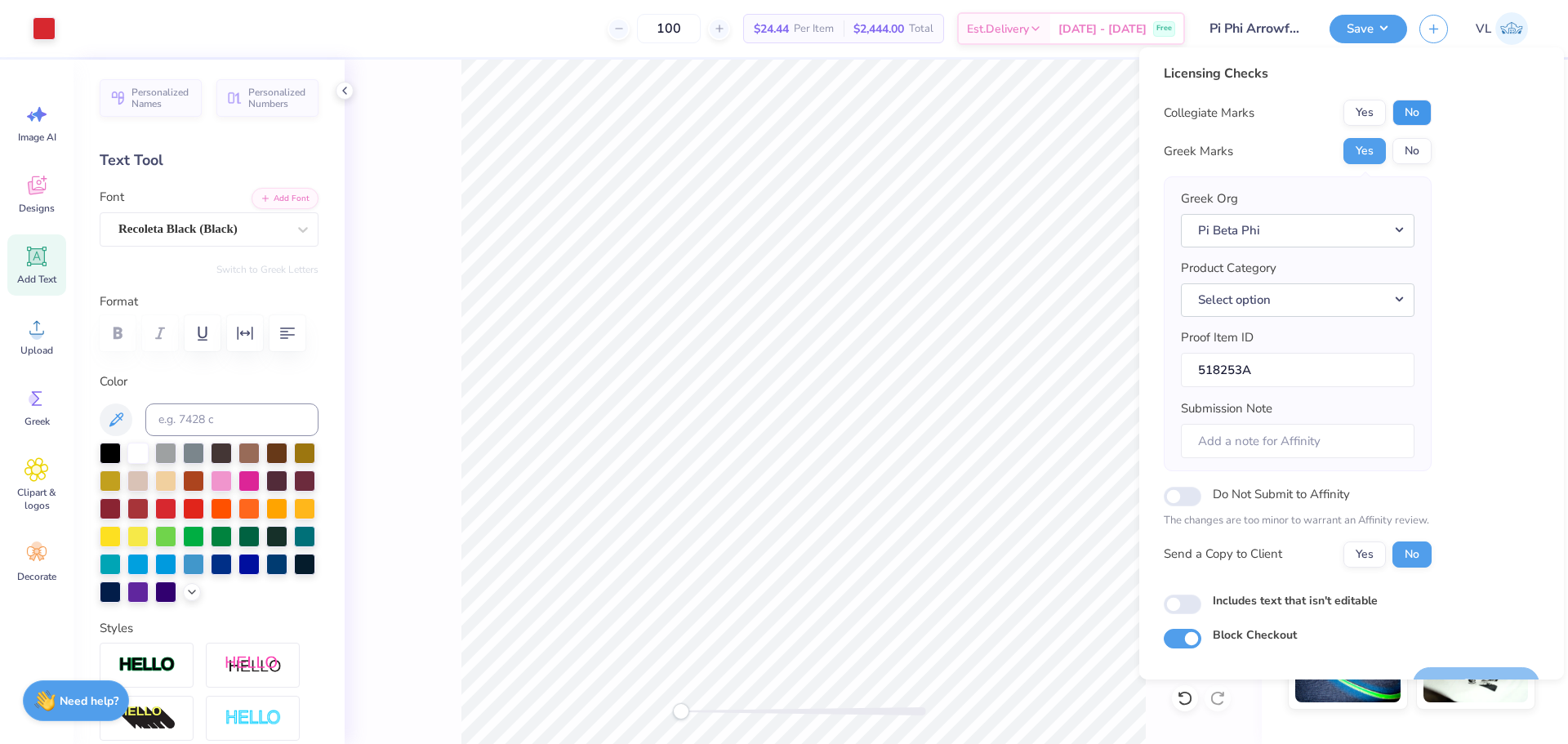
click at [1406, 106] on button "No" at bounding box center [1412, 113] width 40 height 26
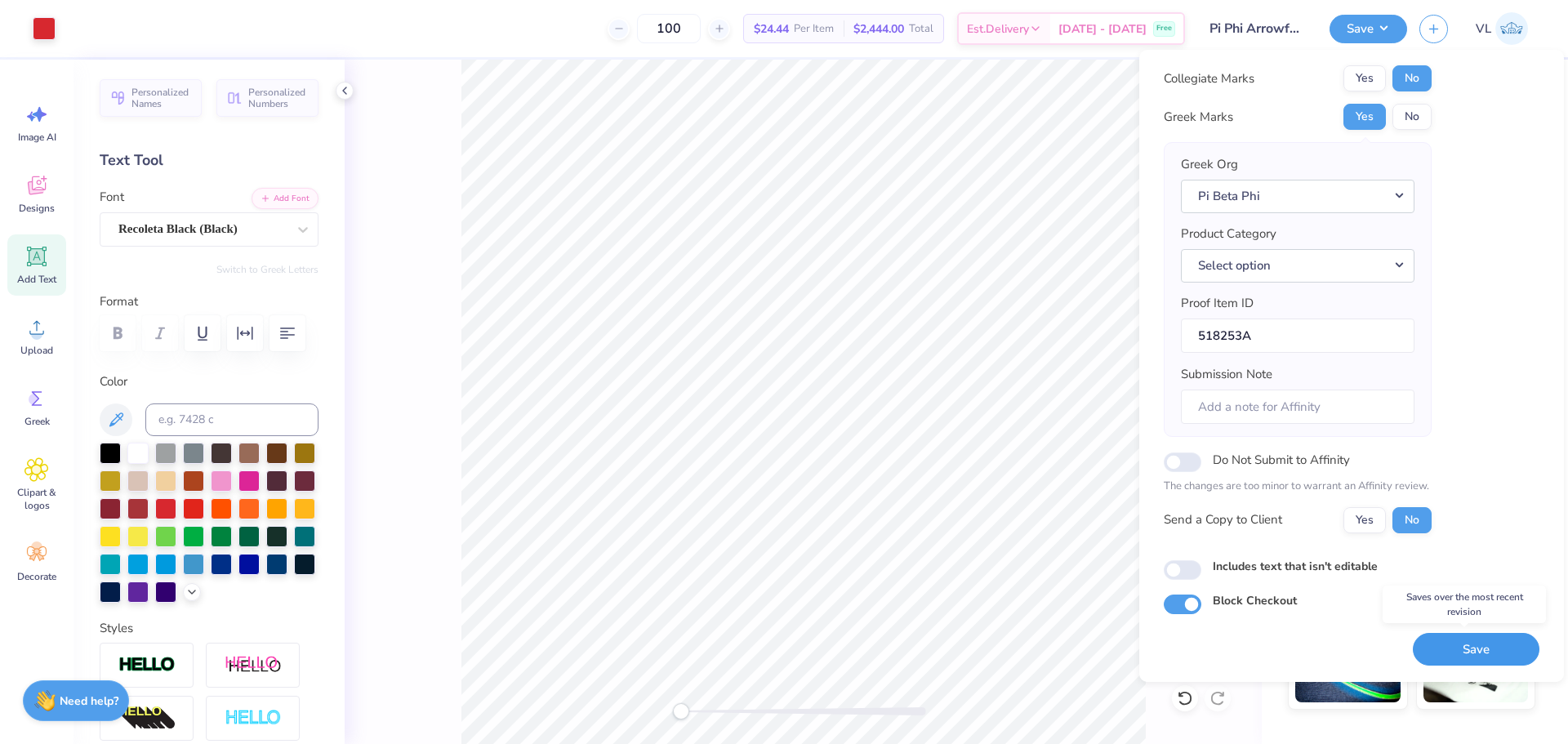
click at [1492, 636] on button "Save" at bounding box center [1476, 649] width 126 height 33
